Goal: Transaction & Acquisition: Purchase product/service

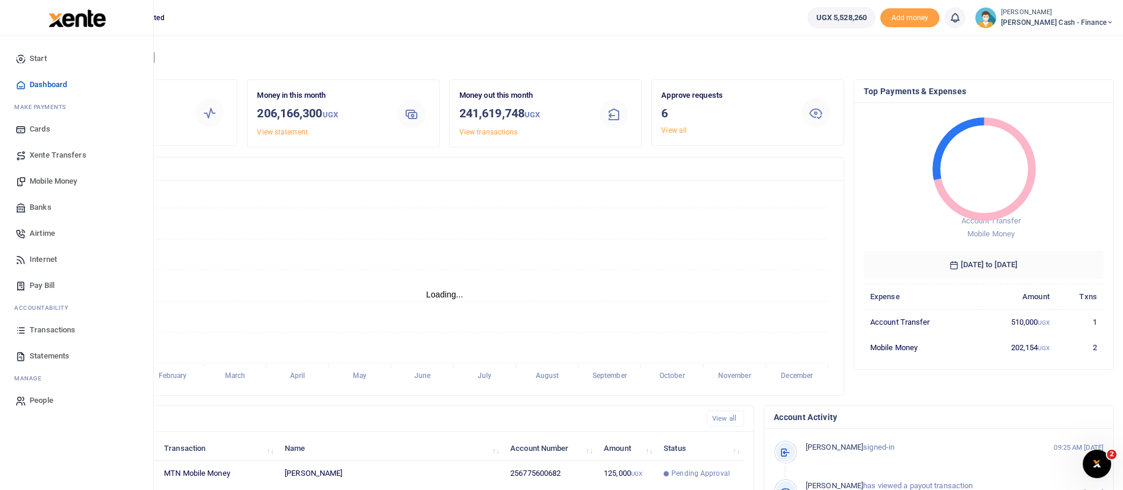
scroll to position [14, 14]
click at [65, 179] on span "Mobile Money" at bounding box center [53, 181] width 47 height 12
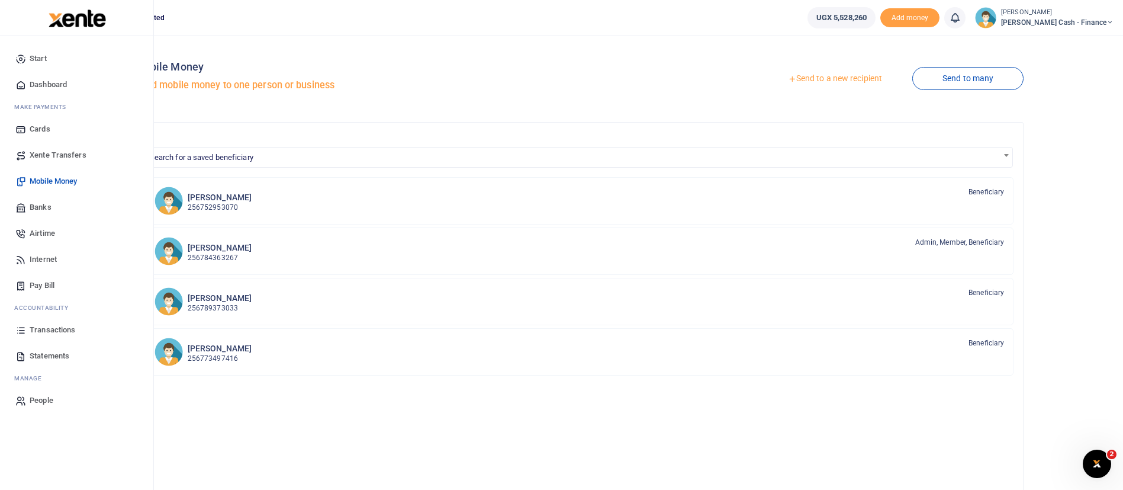
click at [42, 329] on span "Transactions" at bounding box center [53, 330] width 46 height 12
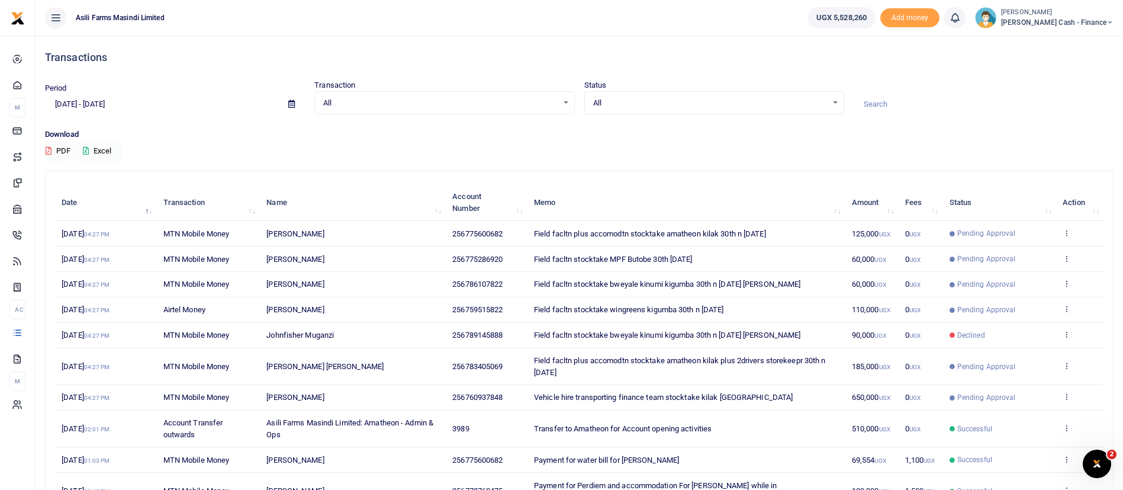
click at [915, 330] on span "0 UGX" at bounding box center [912, 334] width 15 height 9
click at [1064, 334] on icon at bounding box center [1067, 334] width 8 height 8
click at [1049, 353] on link "View details" at bounding box center [1023, 354] width 94 height 17
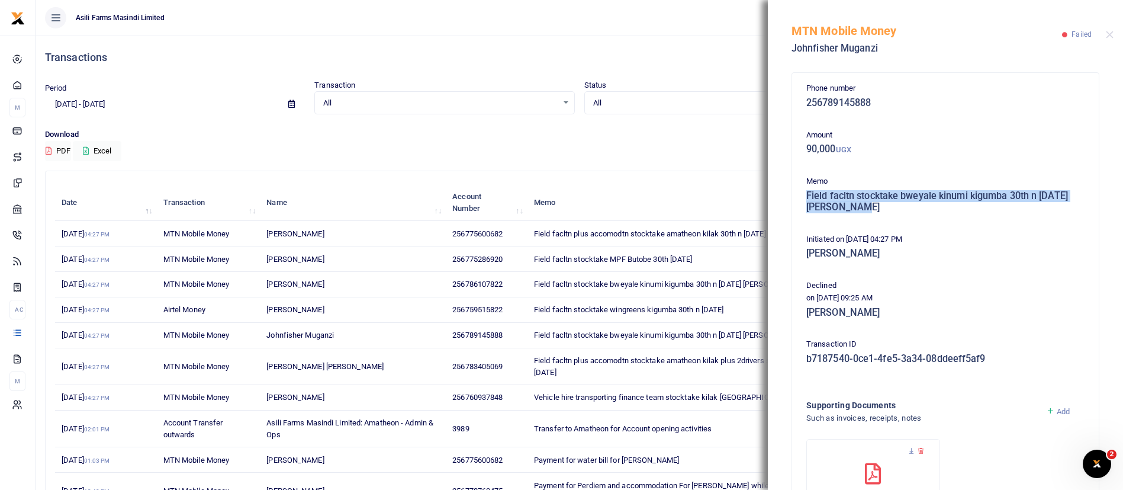
drag, startPoint x: 807, startPoint y: 197, endPoint x: 869, endPoint y: 208, distance: 62.6
click at [869, 208] on h5 "Field facltn stocktake bweyale kinumi kigumba 30th n [DATE] [PERSON_NAME]" at bounding box center [945, 201] width 278 height 23
copy h5 "Field facltn stocktake bweyale kinumi kigumba 30th n [DATE] [PERSON_NAME]"
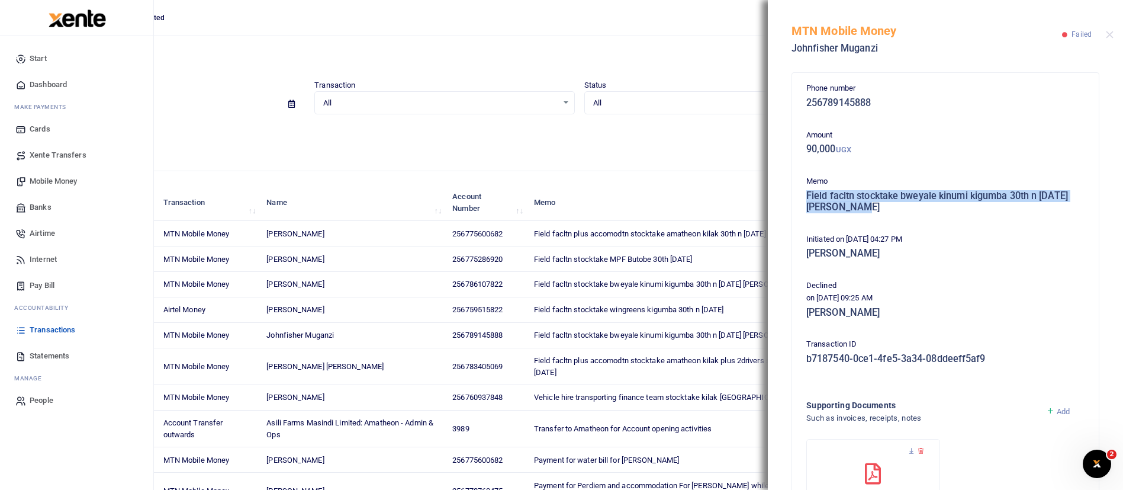
click at [35, 179] on span "Mobile Money" at bounding box center [53, 181] width 47 height 12
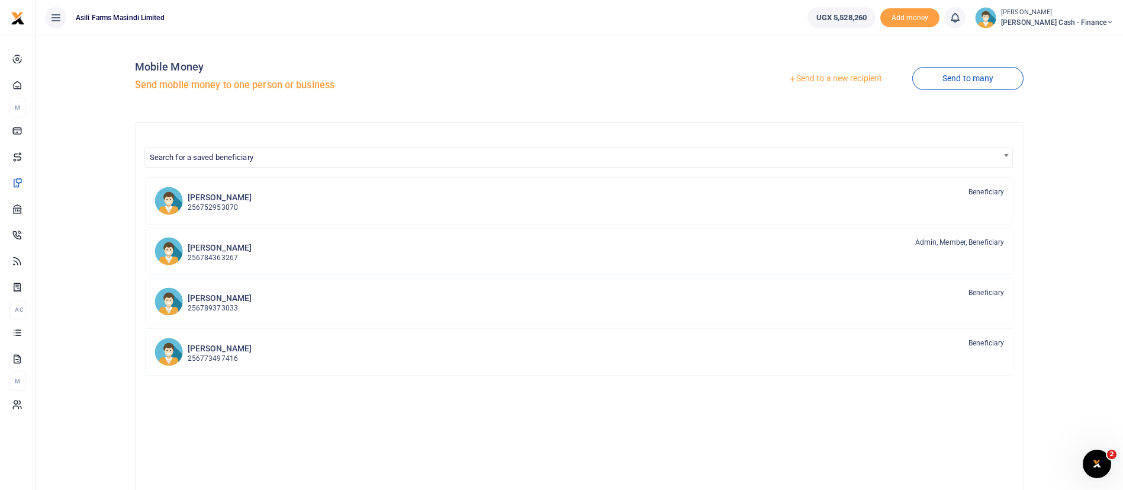
click at [835, 78] on link "Send to a new recipient" at bounding box center [835, 78] width 155 height 21
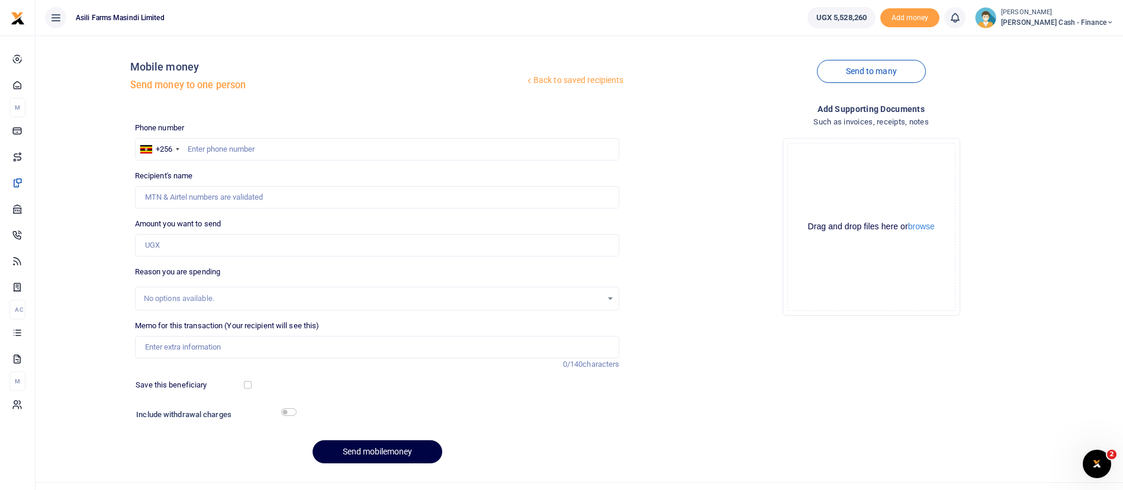
click at [206, 148] on div at bounding box center [561, 245] width 1123 height 490
click at [211, 146] on input "text" at bounding box center [377, 149] width 485 height 22
type input "775600682"
type input "[PERSON_NAME]"
type input "775600682"
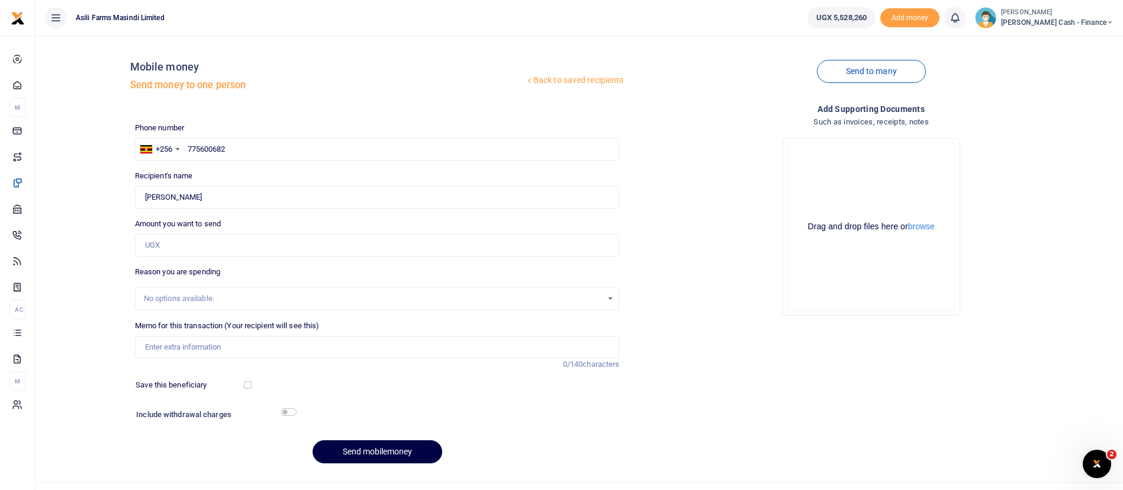
click at [207, 232] on div "Amount you want to send Amount is required." at bounding box center [377, 237] width 485 height 38
click at [184, 240] on input "Amount you want to send" at bounding box center [377, 245] width 485 height 22
type input "90,000"
click at [215, 346] on input "Memo for this transaction (Your recipient will see this)" at bounding box center [377, 347] width 485 height 22
paste input "Field facltn stocktake bweyale kinumi kigumba 30th n [DATE] [PERSON_NAME]"
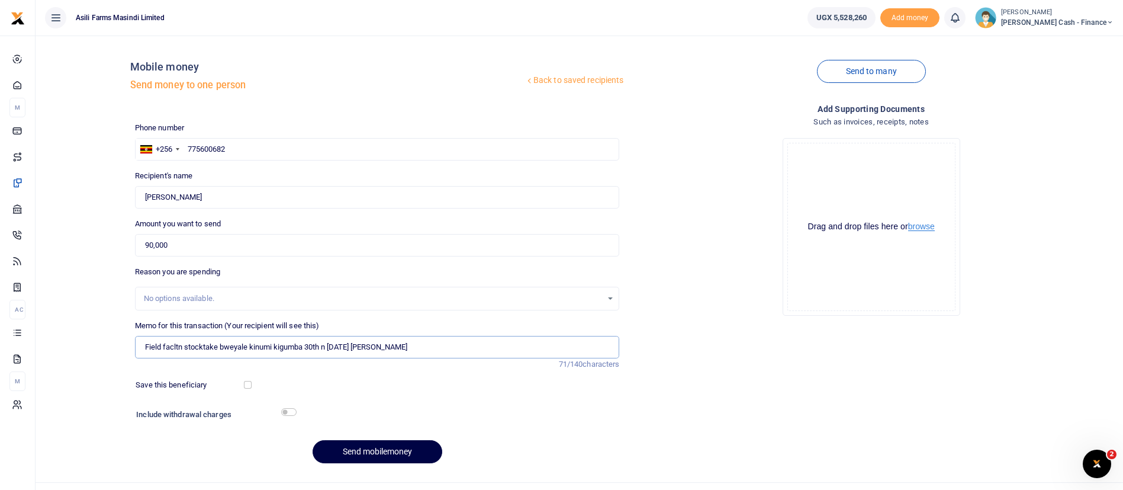
type input "Field facltn stocktake bweyale kinumi kigumba 30th n [DATE] [PERSON_NAME]"
click at [926, 229] on button "browse" at bounding box center [921, 226] width 27 height 9
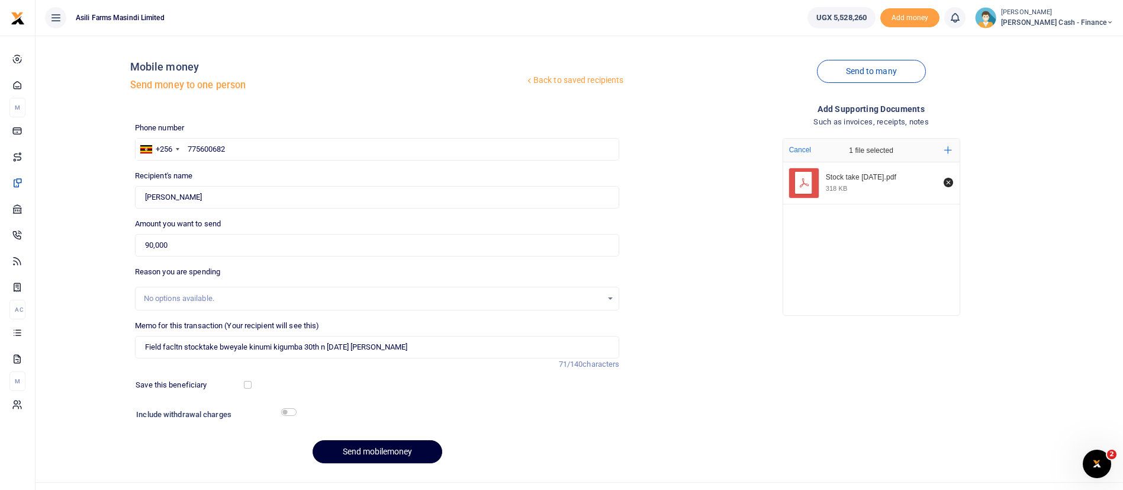
click at [401, 447] on button "Send mobilemoney" at bounding box center [378, 451] width 130 height 23
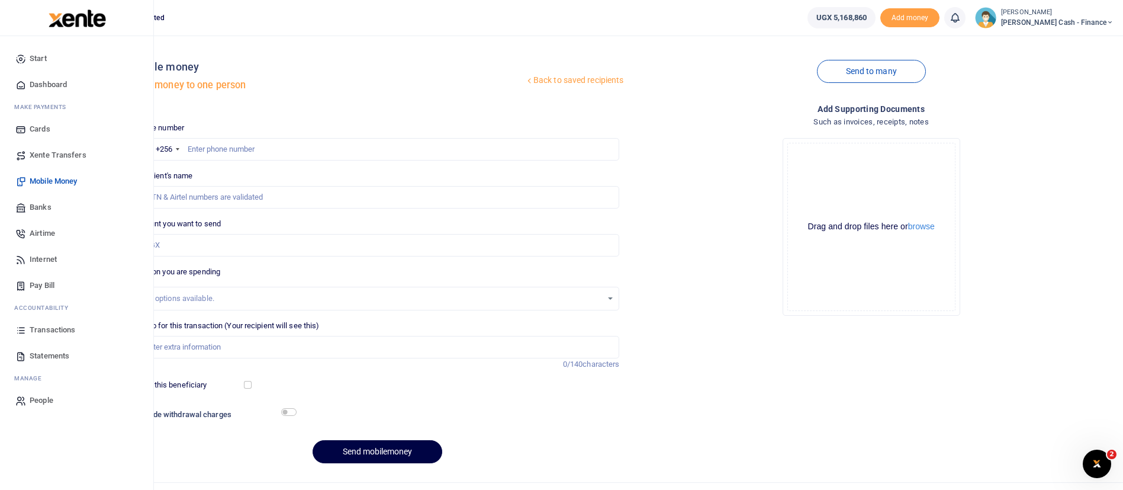
click at [39, 321] on link "Transactions" at bounding box center [76, 330] width 134 height 26
